Goal: Information Seeking & Learning: Learn about a topic

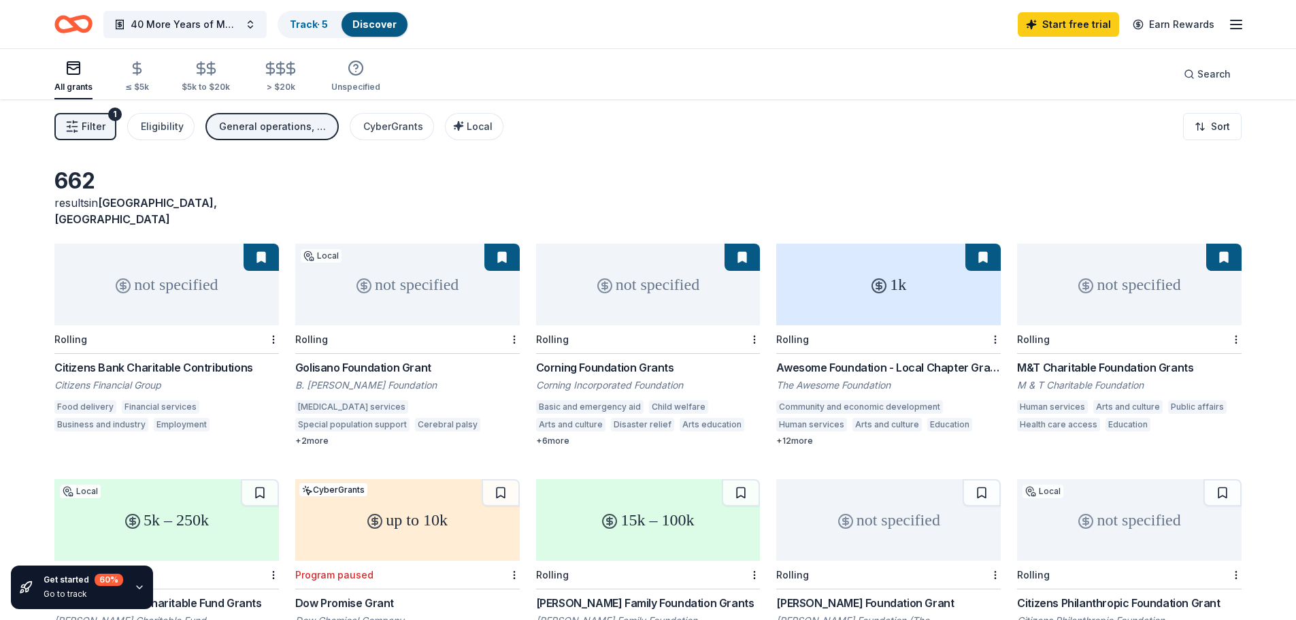
drag, startPoint x: 292, startPoint y: 350, endPoint x: 414, endPoint y: 346, distance: 122.5
click at [414, 346] on div "not specified Rolling Citizens Bank Charitable Contributions Citizens Financial…" at bounding box center [647, 462] width 1187 height 438
click at [367, 286] on div "not specified" at bounding box center [407, 284] width 224 height 82
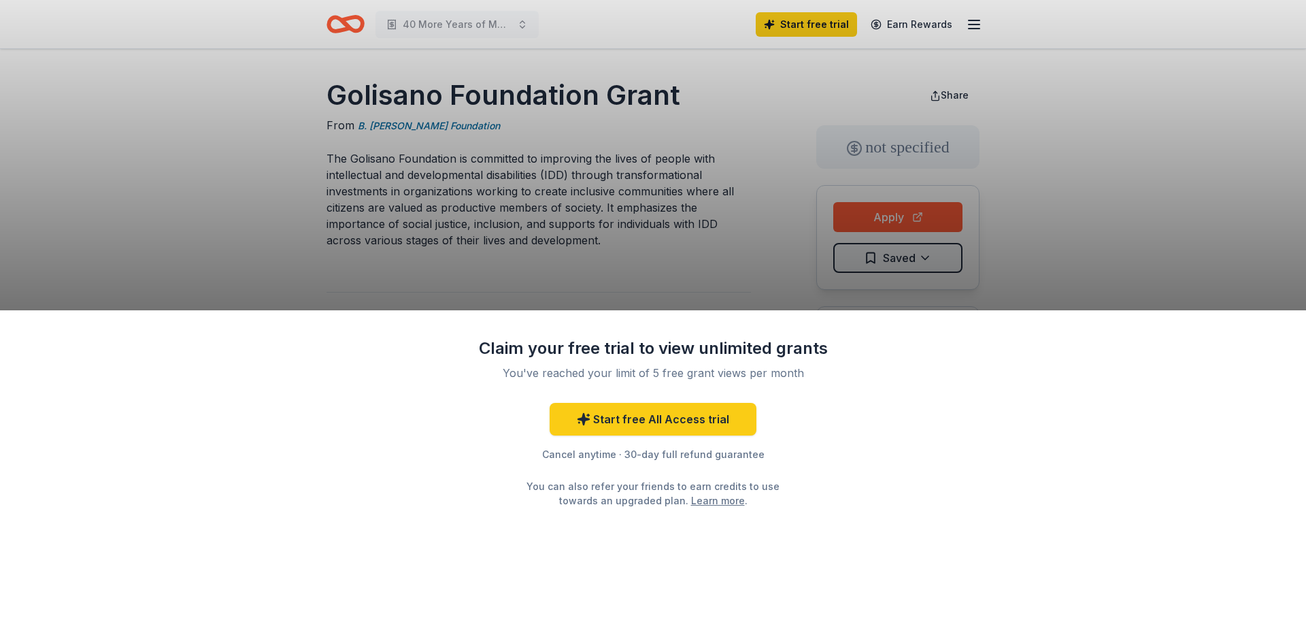
drag, startPoint x: 611, startPoint y: 95, endPoint x: 312, endPoint y: 101, distance: 299.3
click at [312, 101] on div "Claim your free trial to view unlimited grants You've reached your limit of 5 f…" at bounding box center [653, 310] width 1306 height 620
